Goal: Book appointment/travel/reservation

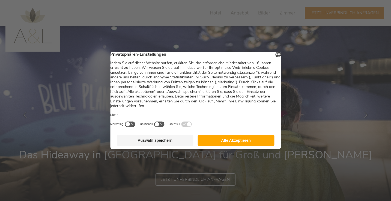
click at [238, 142] on button "Alle Akzeptieren" at bounding box center [236, 140] width 77 height 11
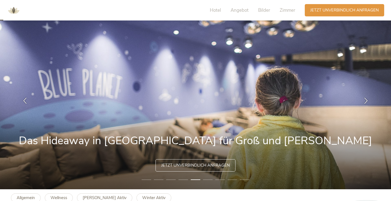
scroll to position [14, 0]
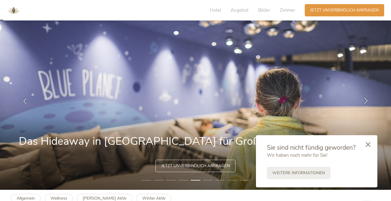
click at [366, 101] on icon at bounding box center [366, 100] width 6 height 6
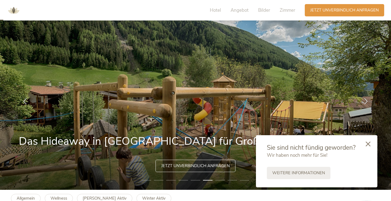
click at [371, 144] on div at bounding box center [368, 144] width 19 height 19
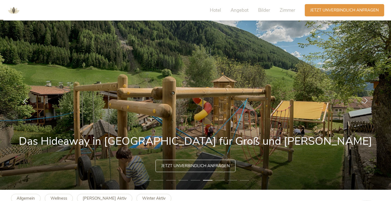
click at [366, 102] on icon at bounding box center [366, 100] width 6 height 6
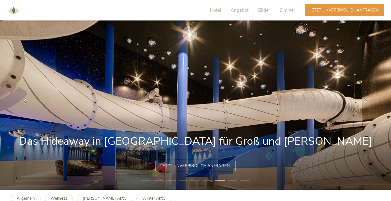
click at [366, 102] on icon at bounding box center [366, 100] width 6 height 6
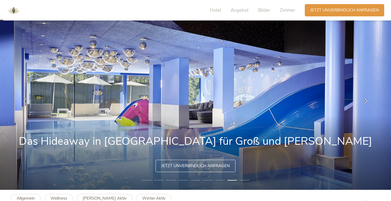
click at [366, 102] on icon at bounding box center [366, 100] width 6 height 6
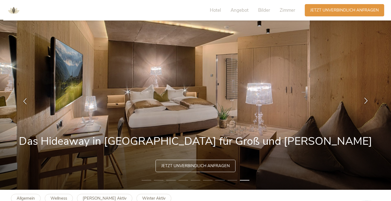
click at [366, 102] on icon at bounding box center [366, 100] width 6 height 6
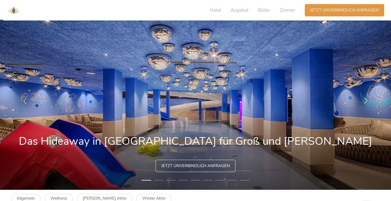
click at [366, 102] on icon at bounding box center [366, 100] width 6 height 6
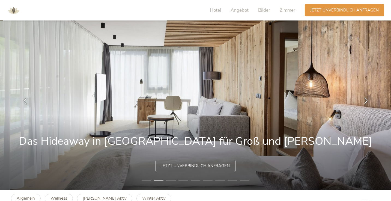
click at [361, 100] on div at bounding box center [366, 101] width 17 height 17
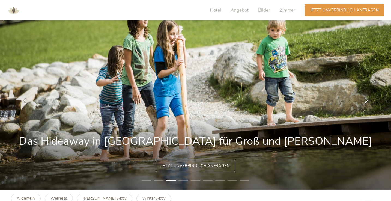
click at [361, 100] on div at bounding box center [366, 101] width 17 height 17
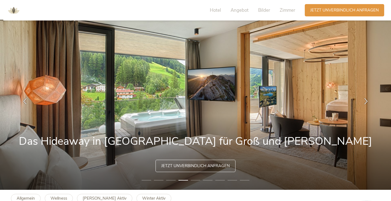
scroll to position [0, 0]
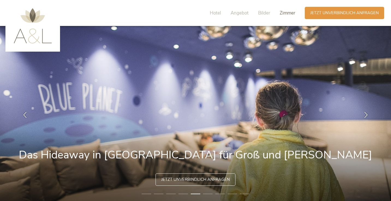
click at [283, 13] on span "Zimmer" at bounding box center [288, 13] width 16 height 6
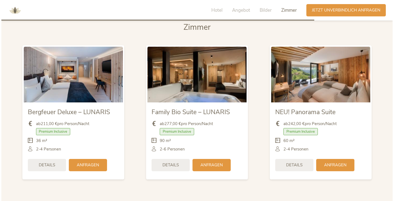
scroll to position [1282, 0]
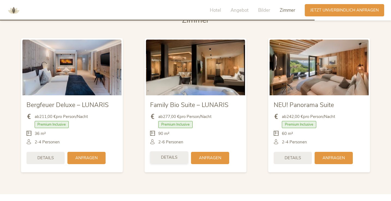
click at [167, 152] on div "Details" at bounding box center [169, 157] width 38 height 12
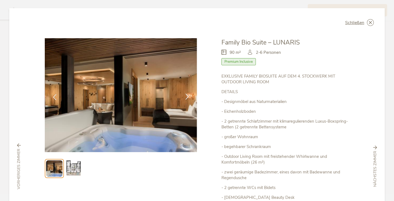
click at [187, 98] on icon at bounding box center [187, 96] width 6 height 6
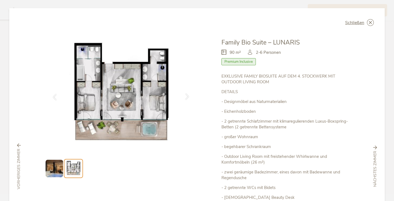
click at [185, 97] on icon at bounding box center [187, 96] width 6 height 6
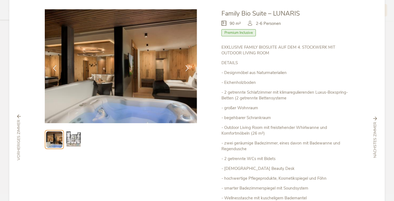
scroll to position [28, 0]
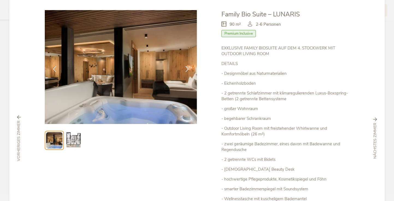
click at [65, 144] on img at bounding box center [73, 140] width 17 height 17
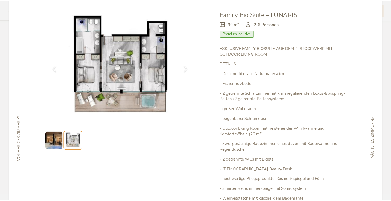
scroll to position [0, 0]
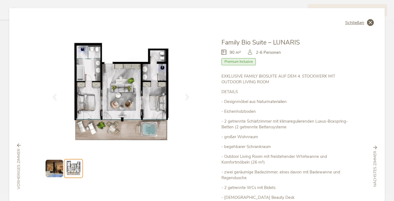
click at [367, 20] on icon at bounding box center [370, 22] width 7 height 7
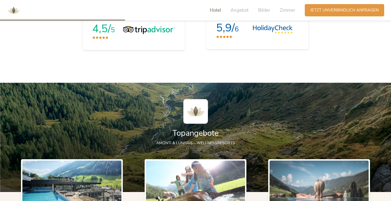
scroll to position [480, 0]
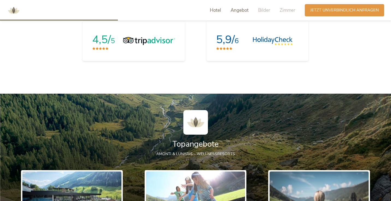
click at [241, 11] on span "Angebot" at bounding box center [240, 10] width 18 height 6
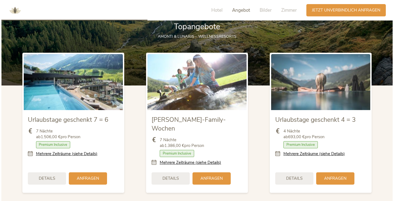
scroll to position [602, 0]
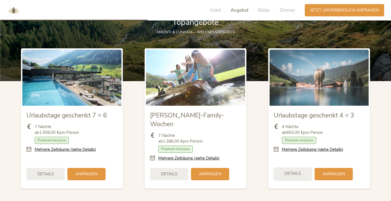
click at [303, 167] on div "Details" at bounding box center [293, 173] width 38 height 12
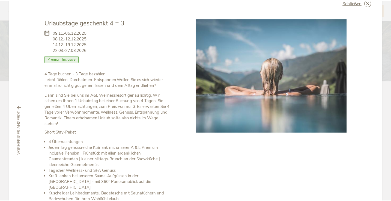
scroll to position [0, 0]
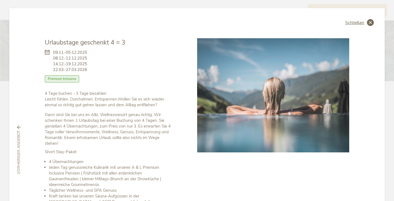
click at [370, 22] on icon at bounding box center [370, 22] width 7 height 7
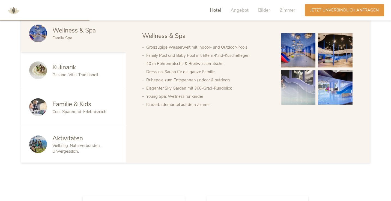
scroll to position [287, 0]
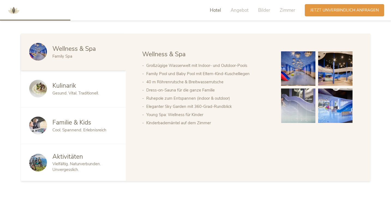
click at [73, 121] on span "Familie & Kids" at bounding box center [71, 122] width 39 height 8
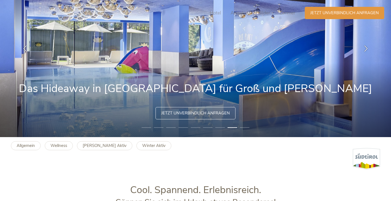
scroll to position [0, 0]
